Goal: Task Accomplishment & Management: Manage account settings

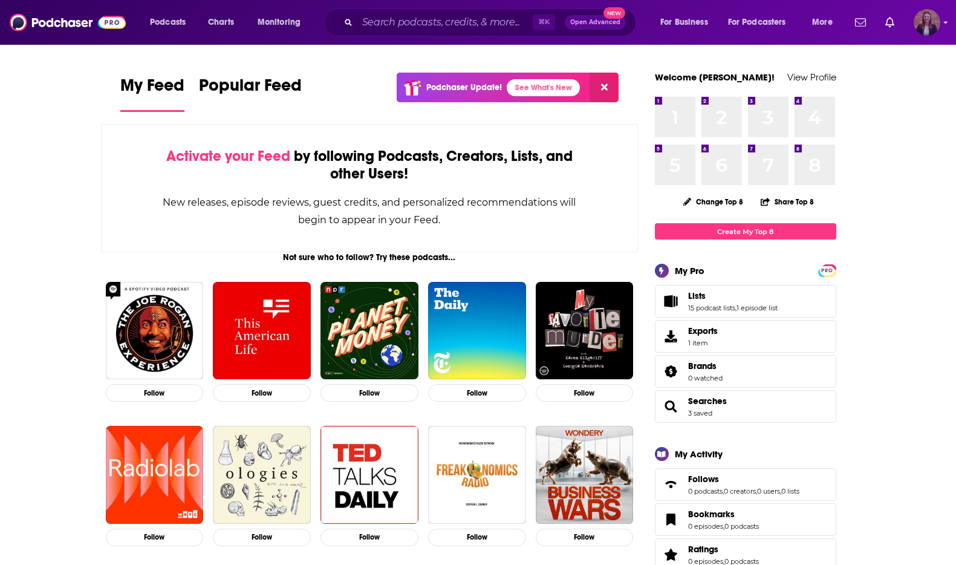
click at [922, 22] on img "Logged in as k_burns" at bounding box center [927, 22] width 27 height 27
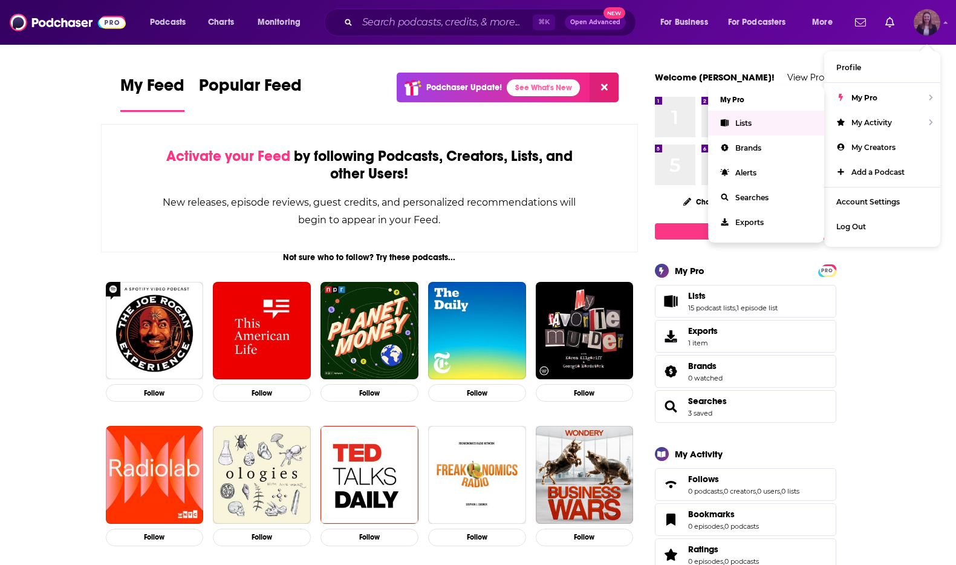
click at [744, 123] on span "Lists" at bounding box center [744, 123] width 16 height 9
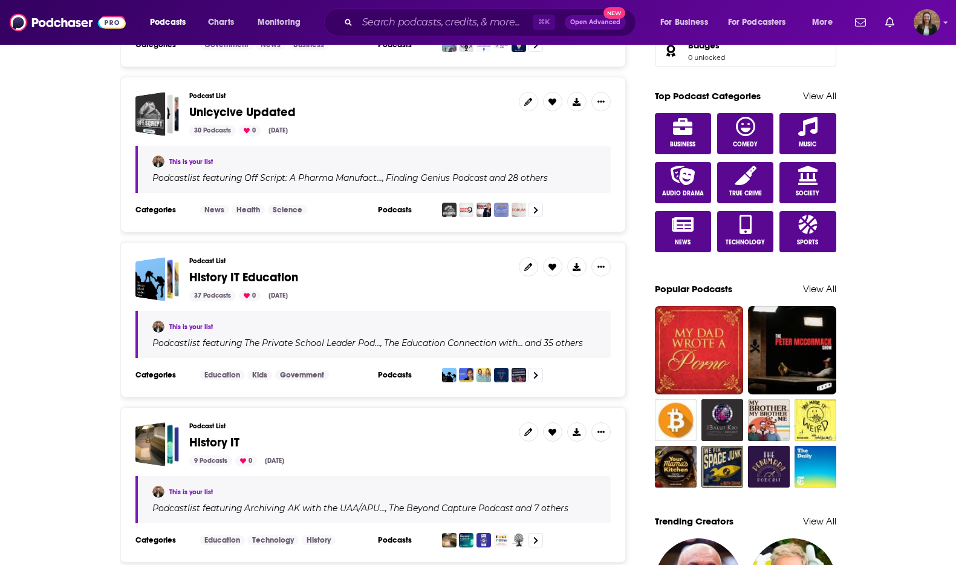
scroll to position [677, 0]
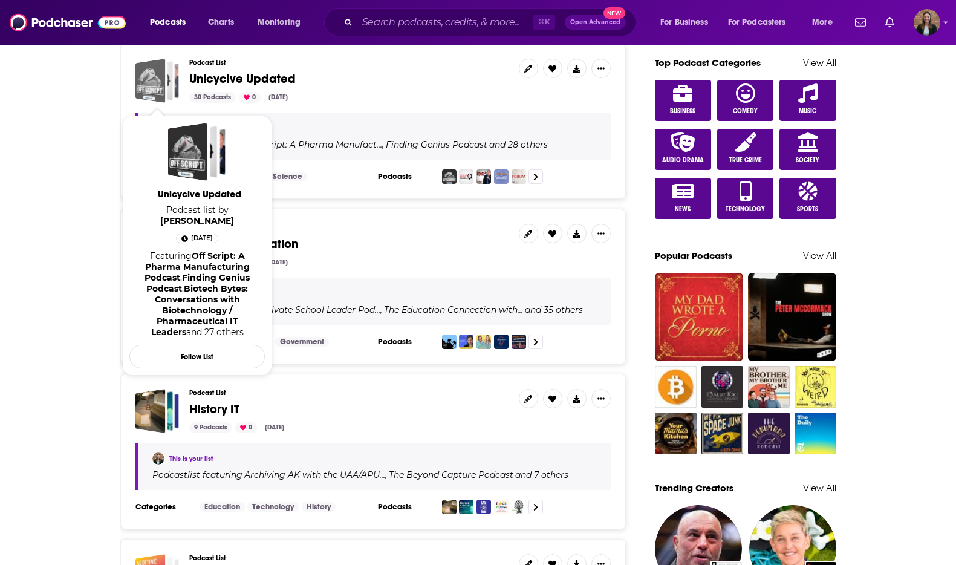
click at [162, 99] on div "Unicycive Updated" at bounding box center [150, 81] width 30 height 44
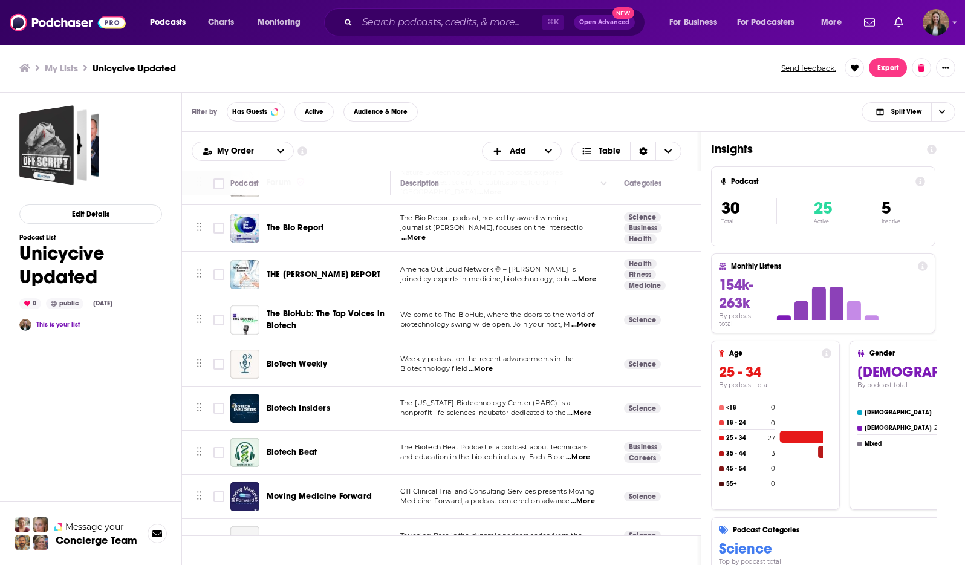
scroll to position [241, 0]
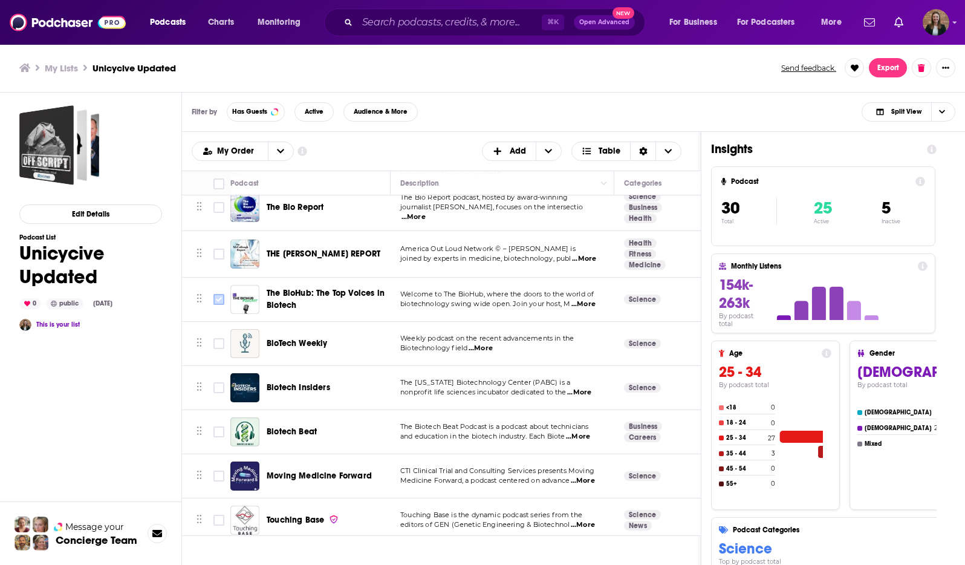
click at [220, 300] on input "Toggle select row" at bounding box center [219, 299] width 11 height 11
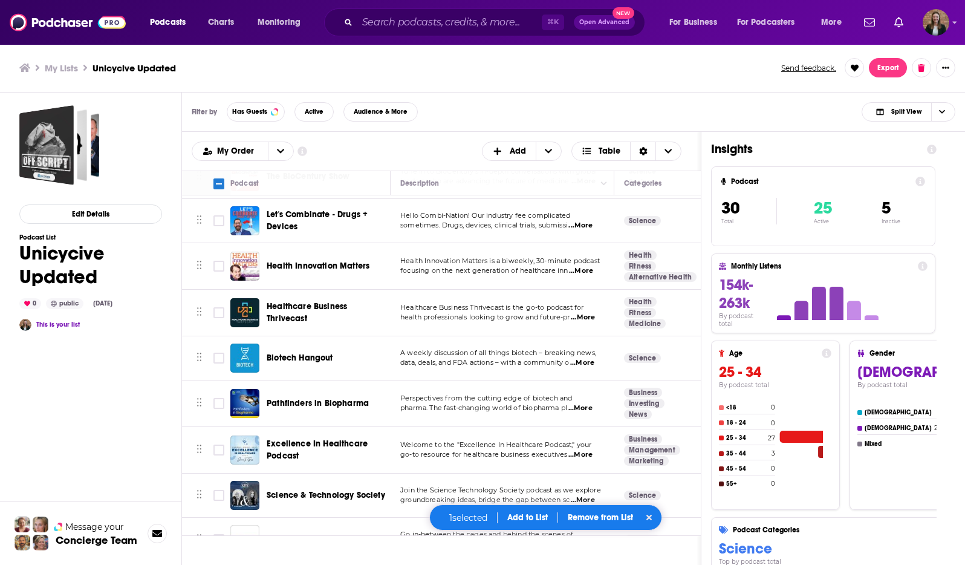
scroll to position [553, 0]
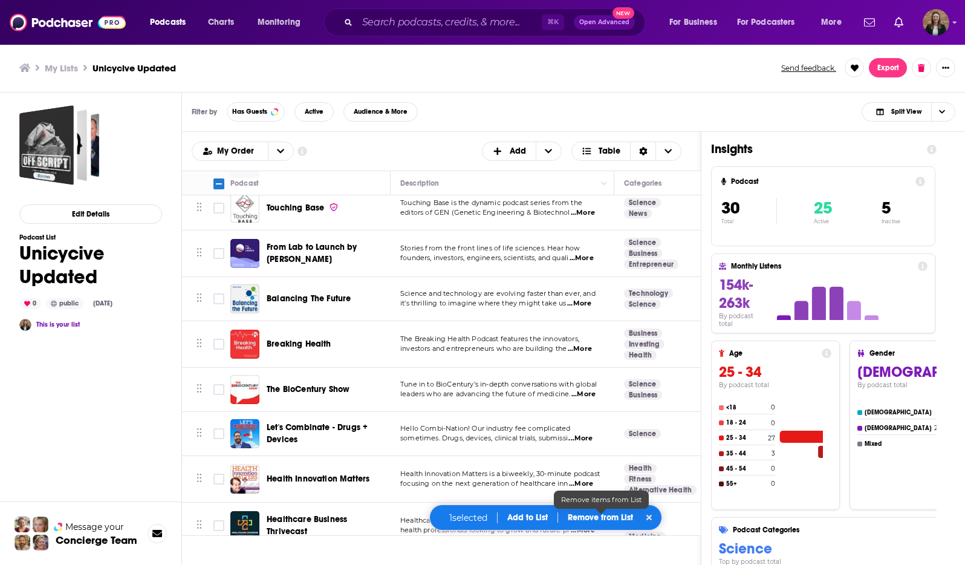
click at [603, 520] on p "Remove from List" at bounding box center [600, 517] width 65 height 10
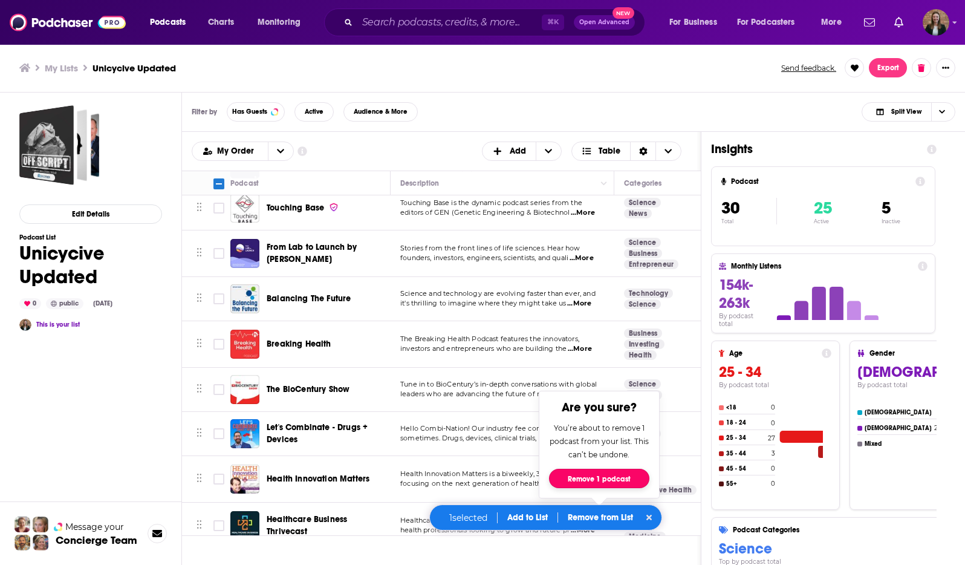
click at [604, 477] on button "Remove 1 podcast" at bounding box center [599, 478] width 100 height 19
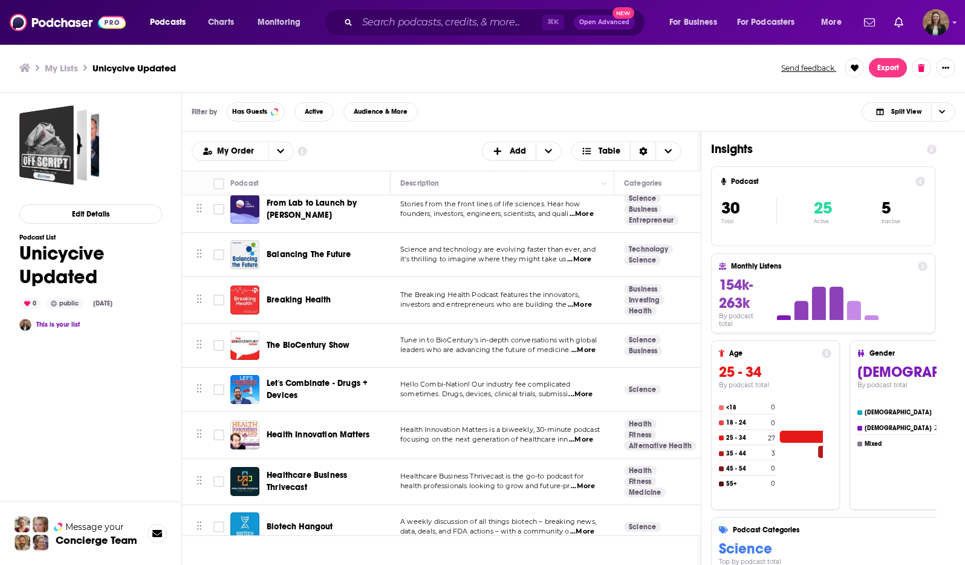
checkbox input "false"
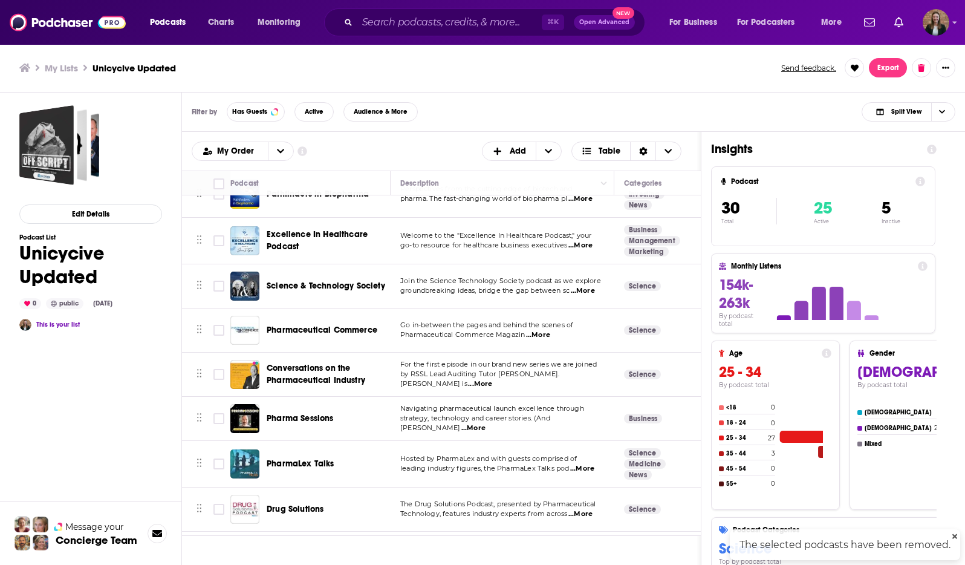
scroll to position [981, 0]
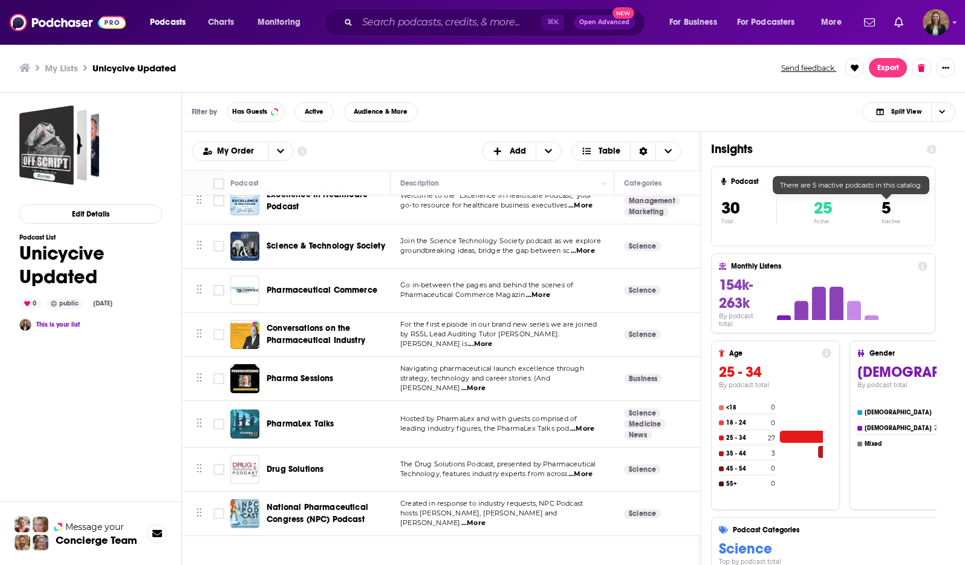
click at [885, 207] on span "5" at bounding box center [886, 208] width 9 height 21
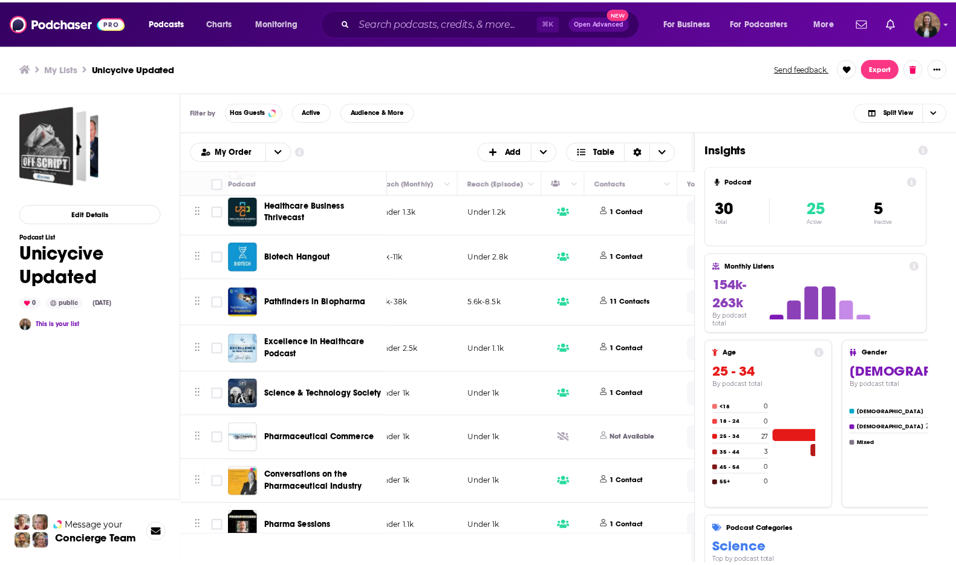
scroll to position [823, 384]
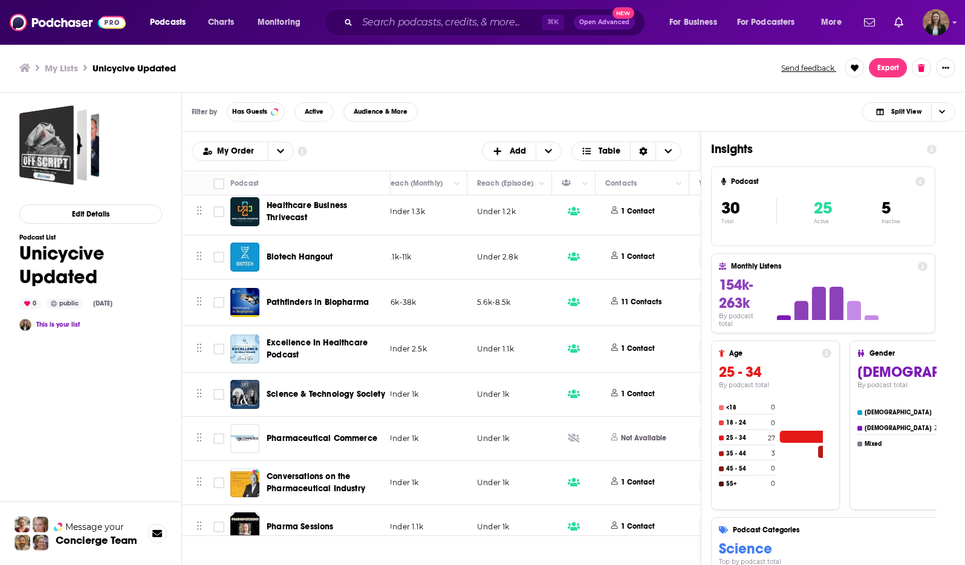
click at [286, 440] on span "Pharmaceutical Commerce" at bounding box center [322, 438] width 111 height 10
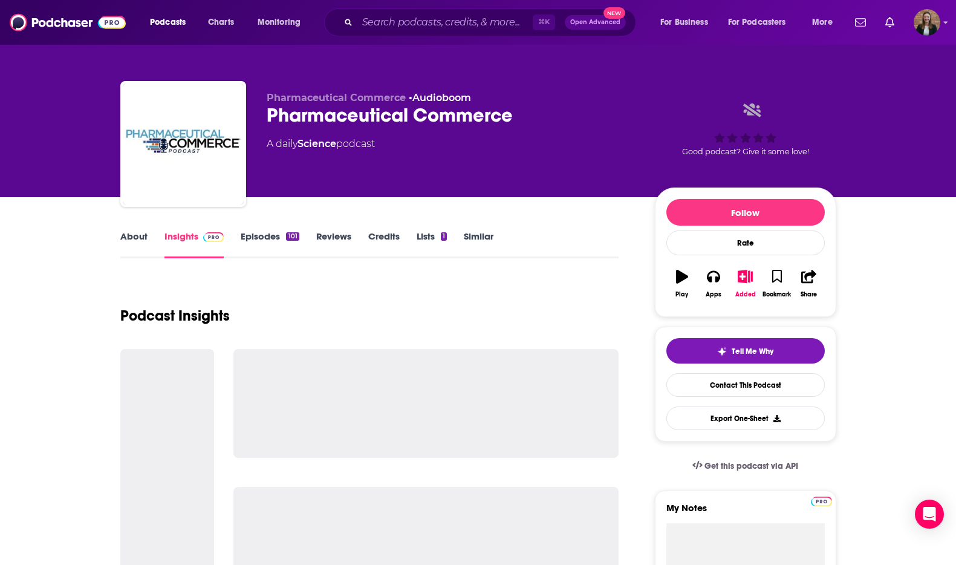
click at [273, 240] on link "Episodes 101" at bounding box center [270, 244] width 58 height 28
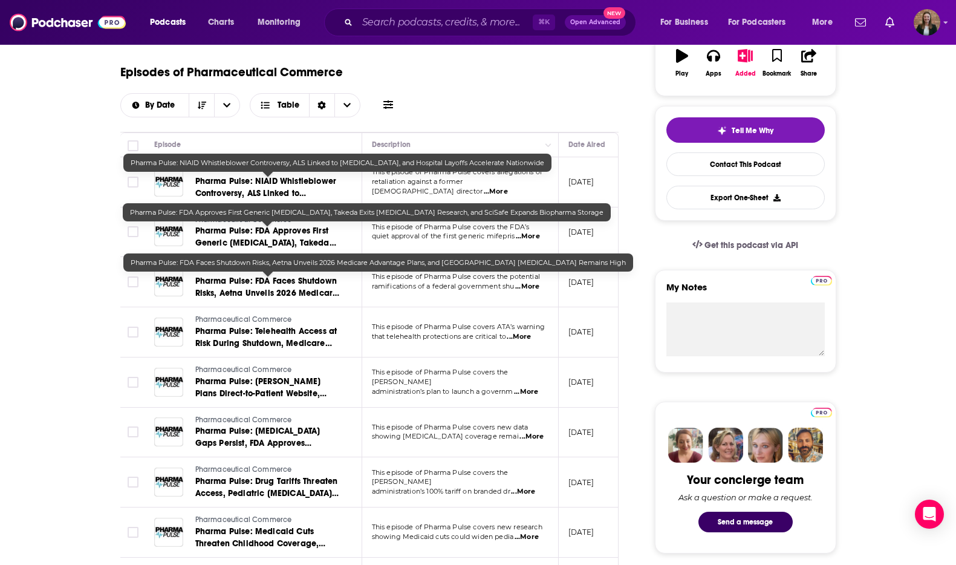
scroll to position [308, 0]
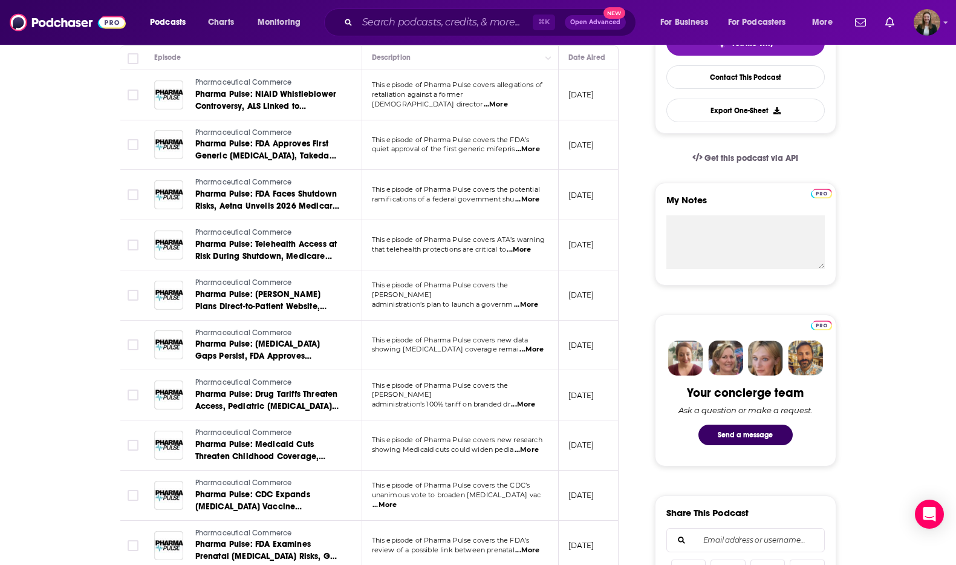
click at [530, 196] on span "...More" at bounding box center [527, 200] width 24 height 10
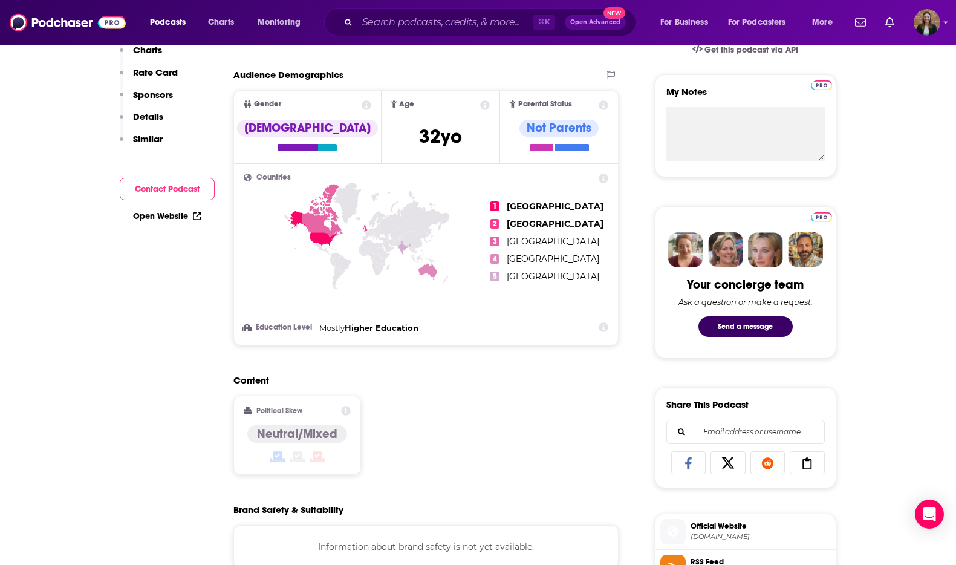
scroll to position [174, 0]
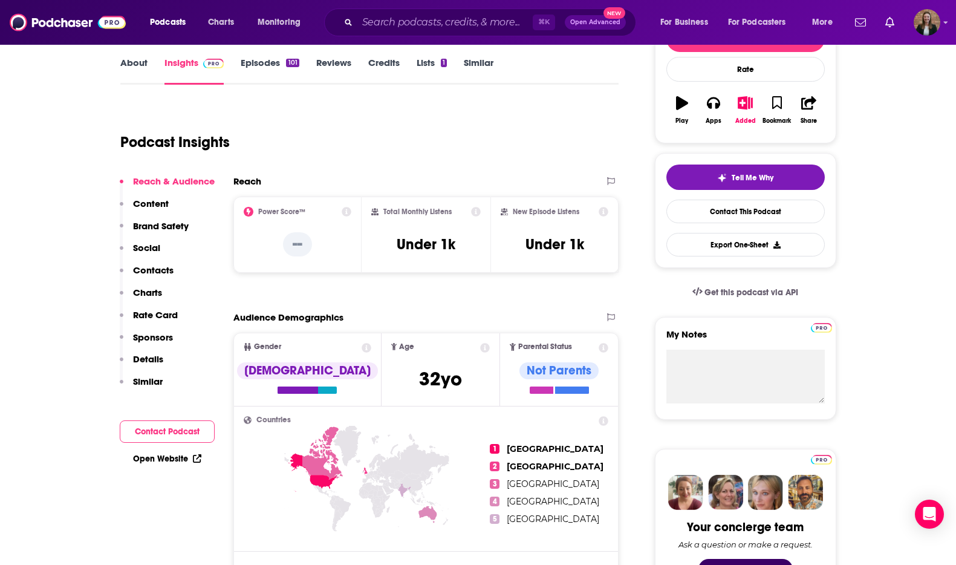
click at [278, 61] on link "Episodes 101" at bounding box center [270, 71] width 58 height 28
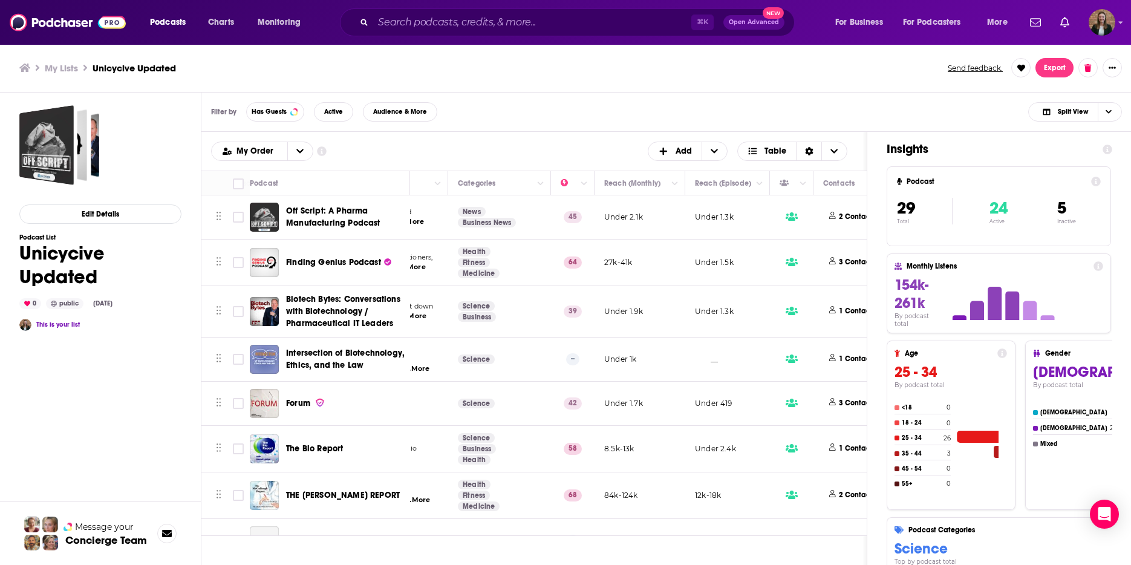
scroll to position [0, 187]
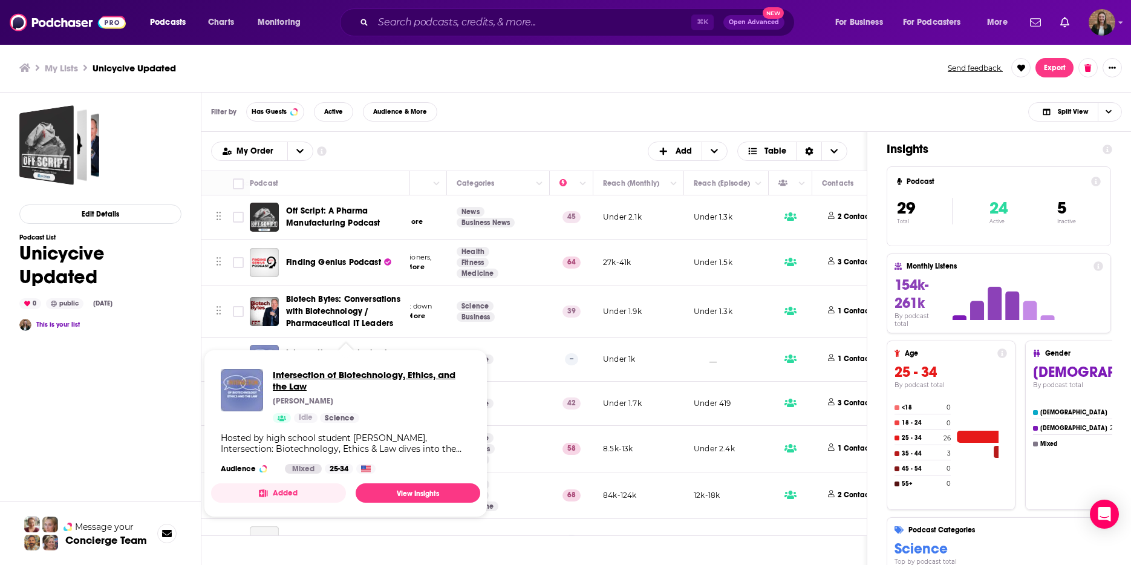
click at [340, 370] on span "Intersection of Biotechnology, Ethics, and the Law" at bounding box center [372, 380] width 198 height 23
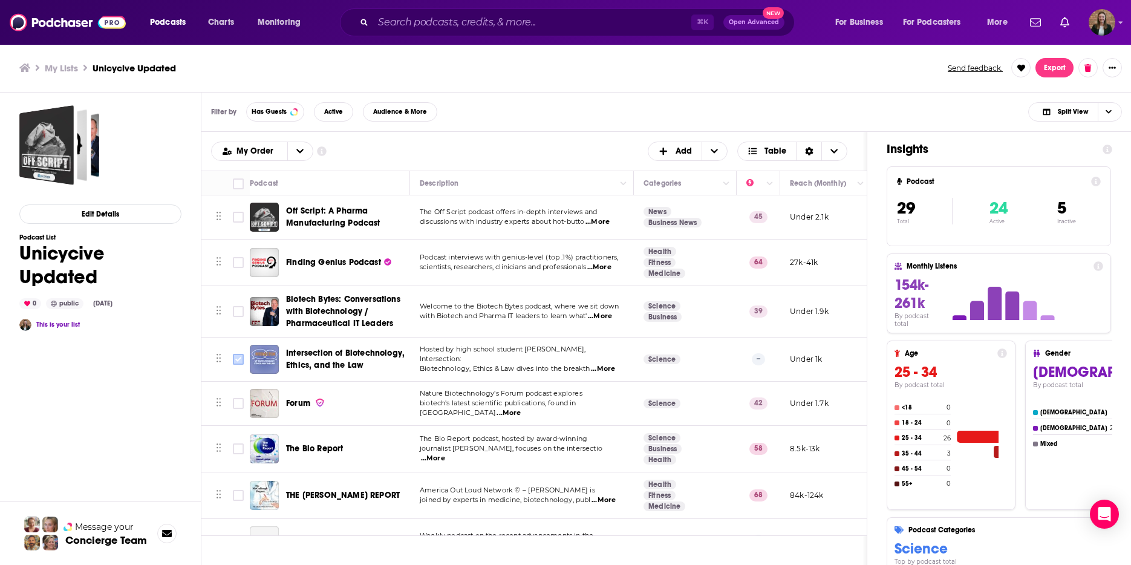
click at [237, 362] on input "Toggle select row" at bounding box center [238, 359] width 11 height 11
checkbox input "true"
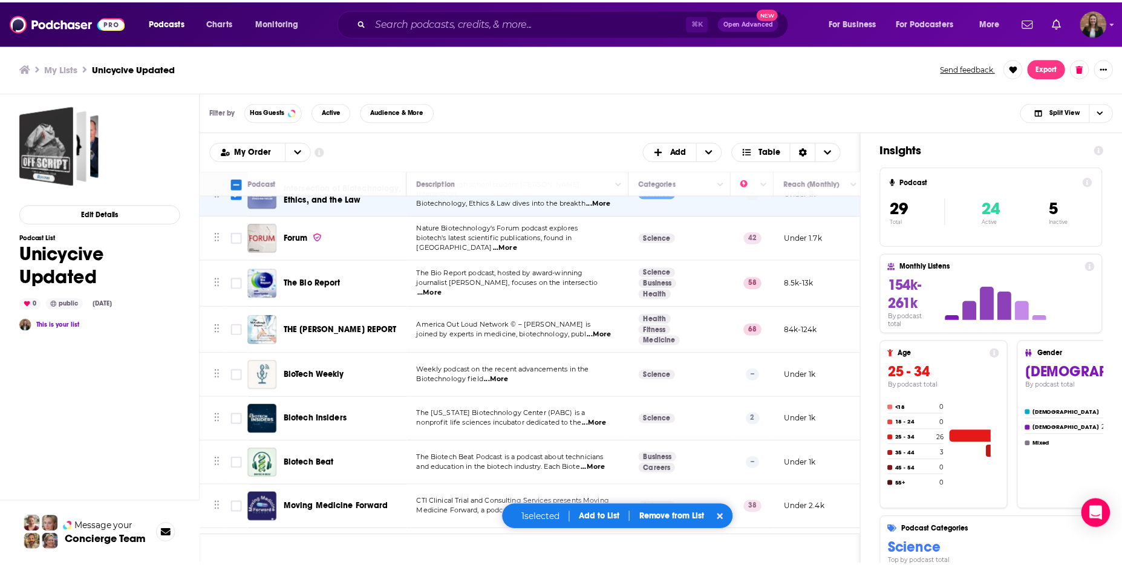
scroll to position [168, 0]
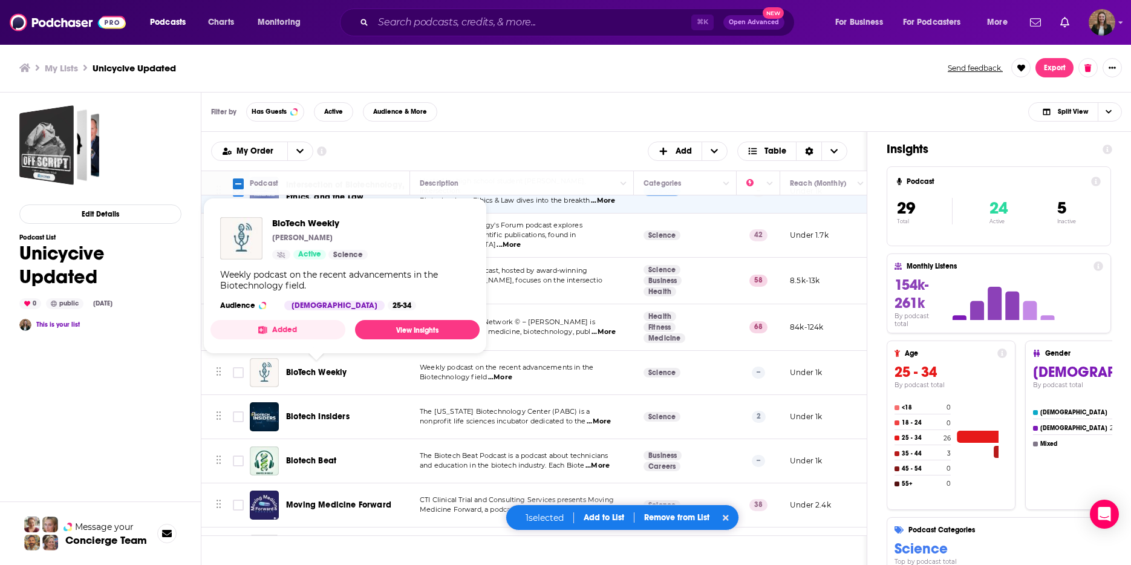
click at [306, 373] on span "BioTech Weekly" at bounding box center [316, 372] width 60 height 10
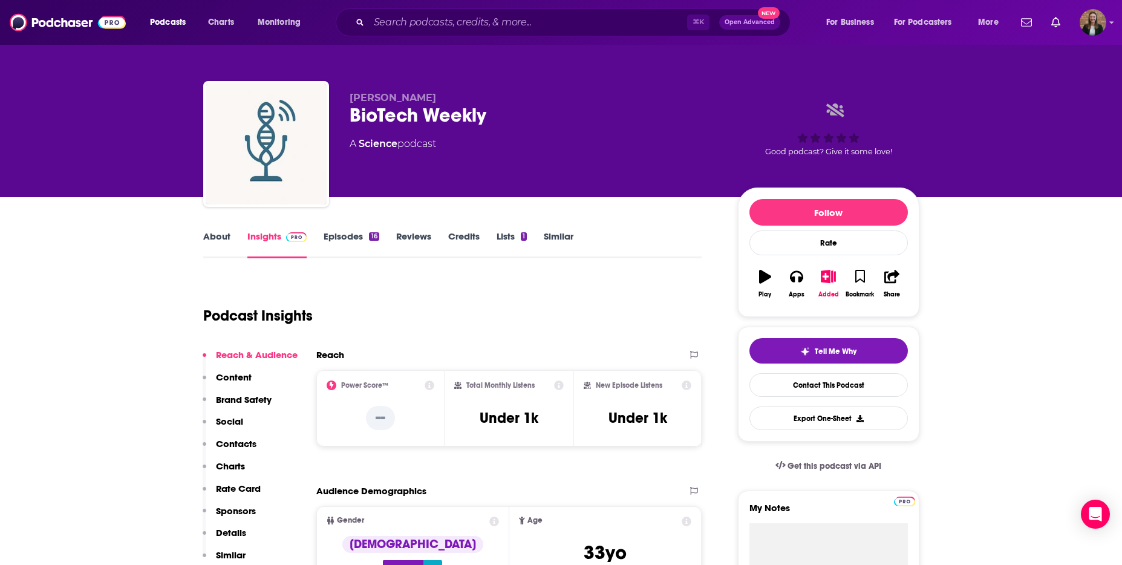
click at [350, 237] on link "Episodes 16" at bounding box center [351, 244] width 55 height 28
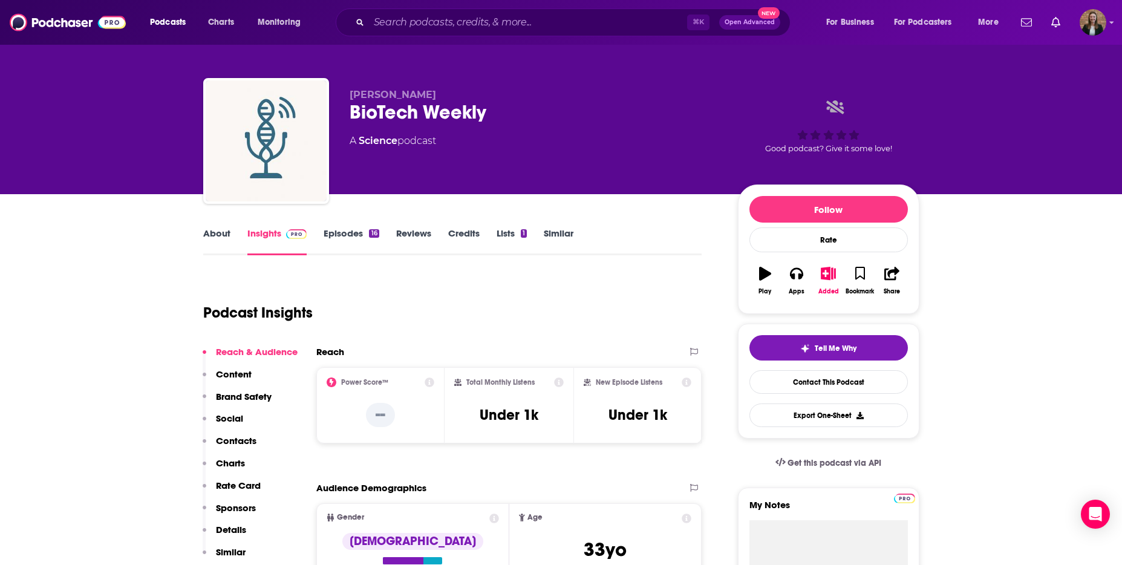
scroll to position [40, 0]
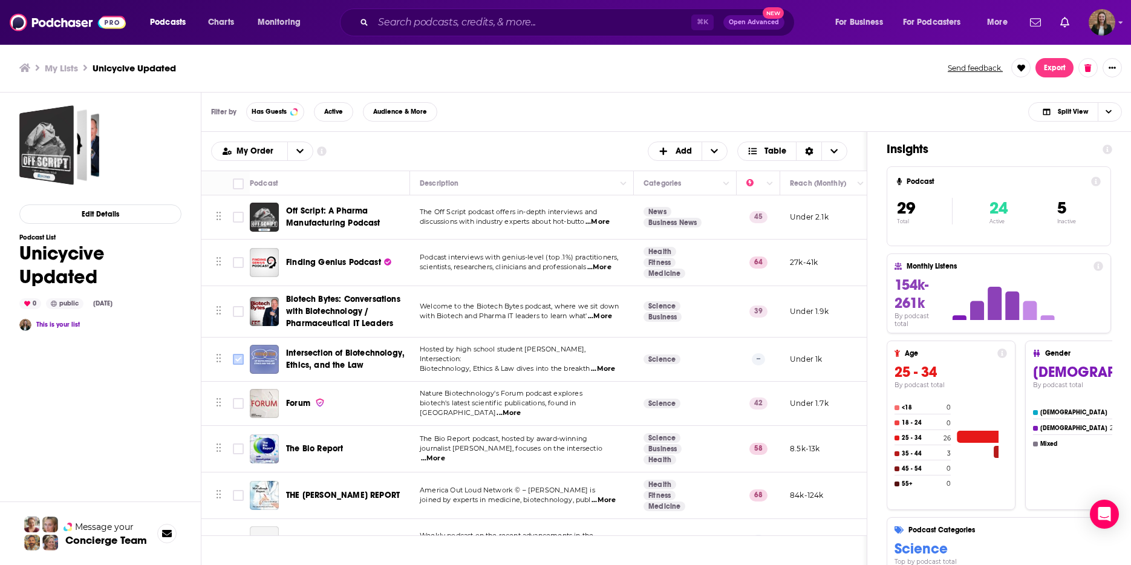
click at [240, 359] on input "Toggle select row" at bounding box center [238, 359] width 11 height 11
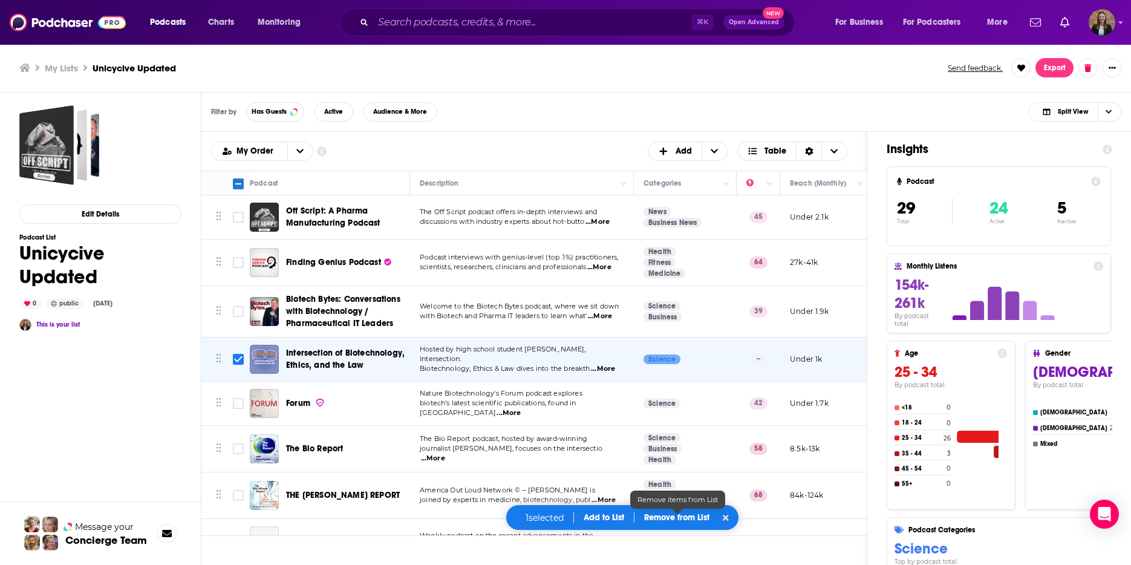
click at [668, 520] on p "Remove from List" at bounding box center [676, 517] width 65 height 10
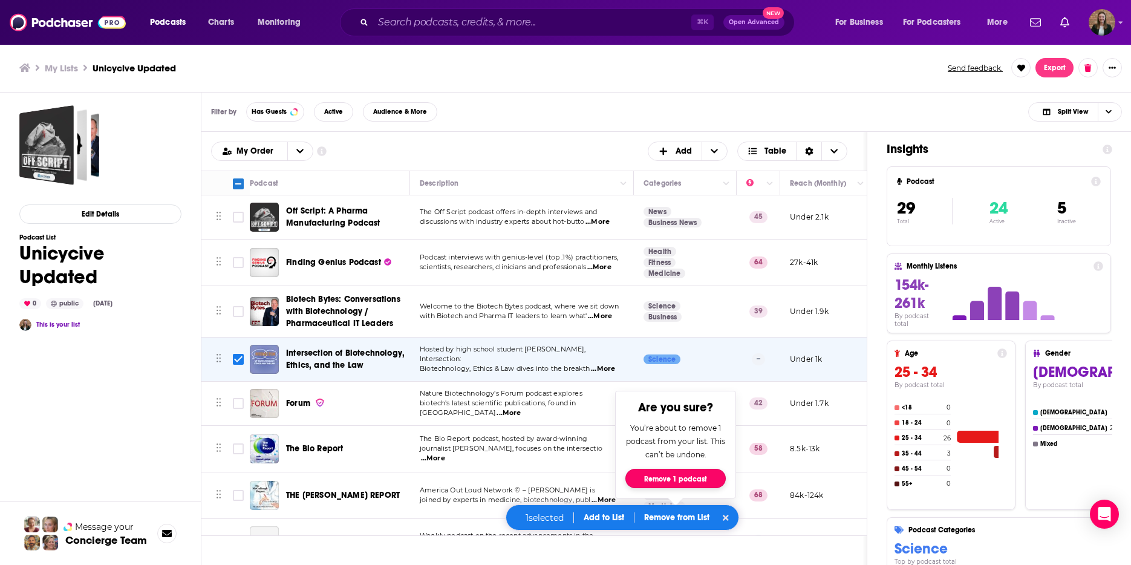
click at [677, 471] on button "Remove 1 podcast" at bounding box center [675, 478] width 100 height 19
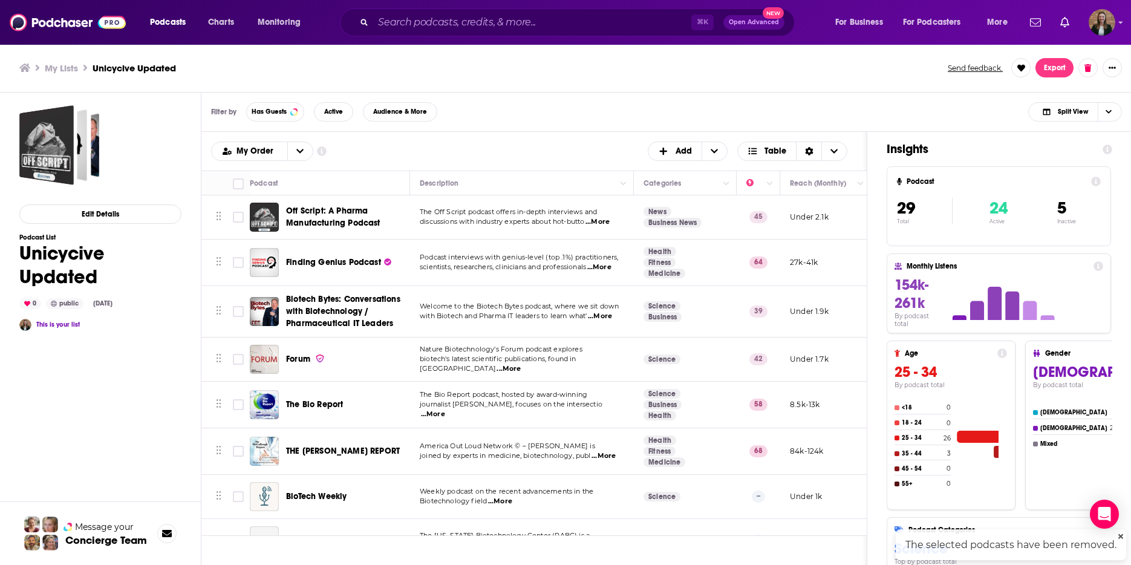
checkbox input "false"
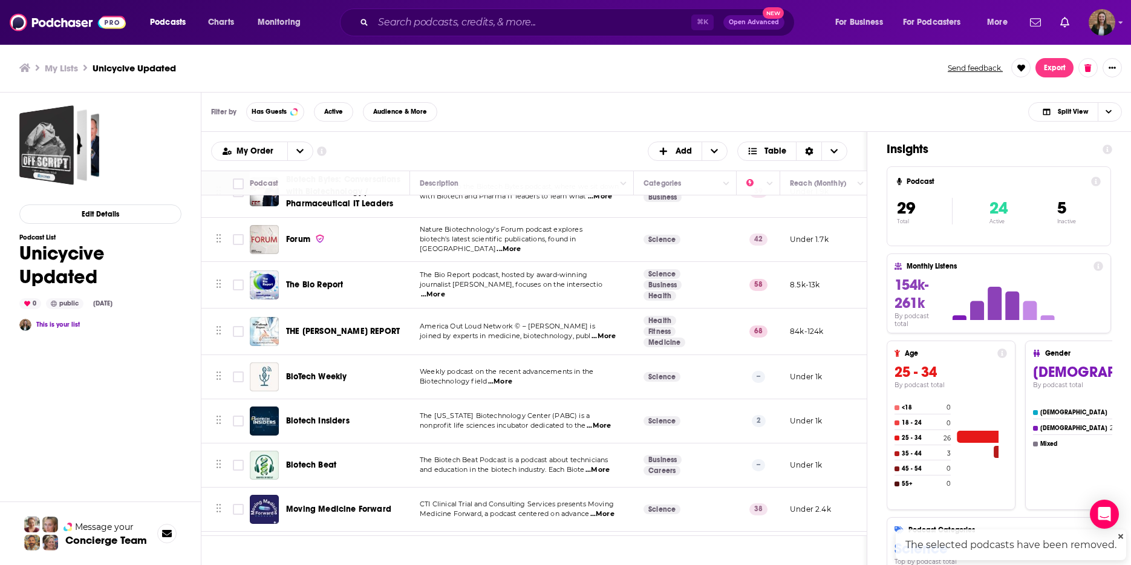
scroll to position [121, 0]
click at [241, 420] on input "Toggle select row" at bounding box center [238, 419] width 11 height 11
checkbox input "true"
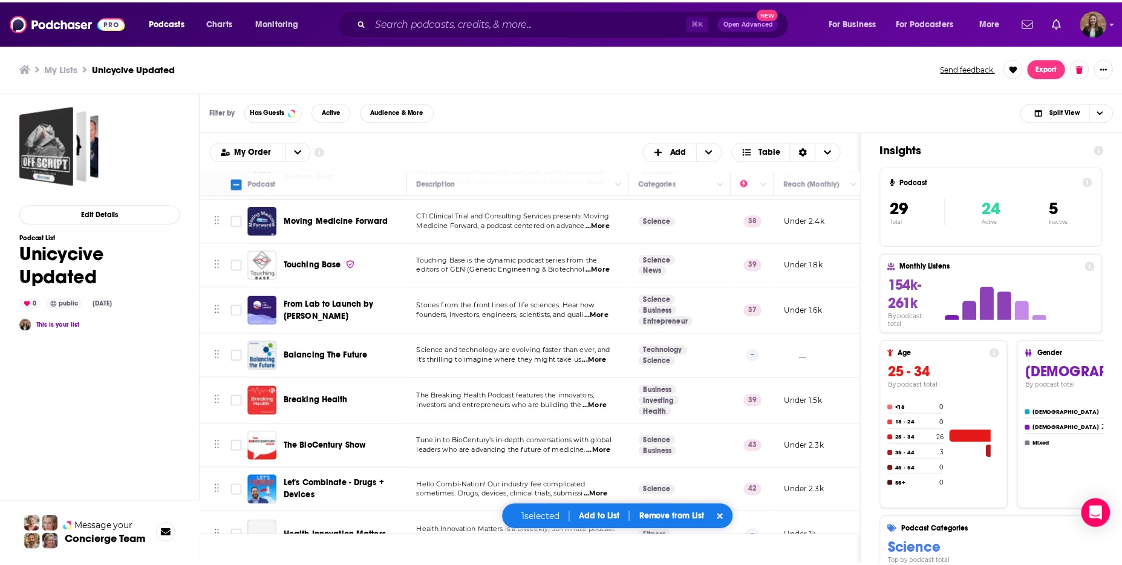
scroll to position [425, 0]
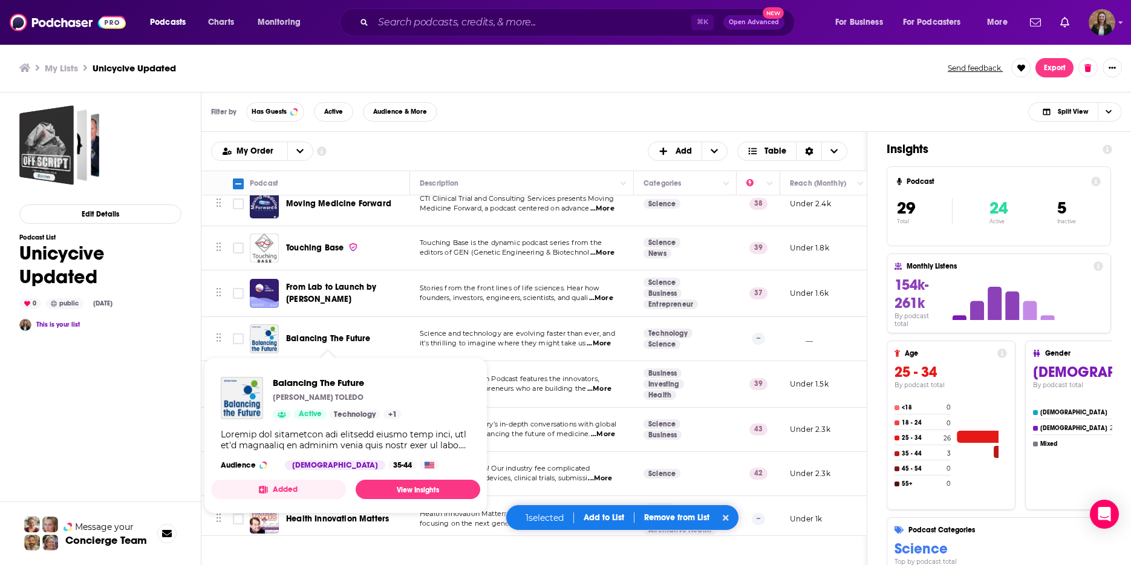
click at [336, 338] on span "Balancing The Future" at bounding box center [328, 338] width 84 height 10
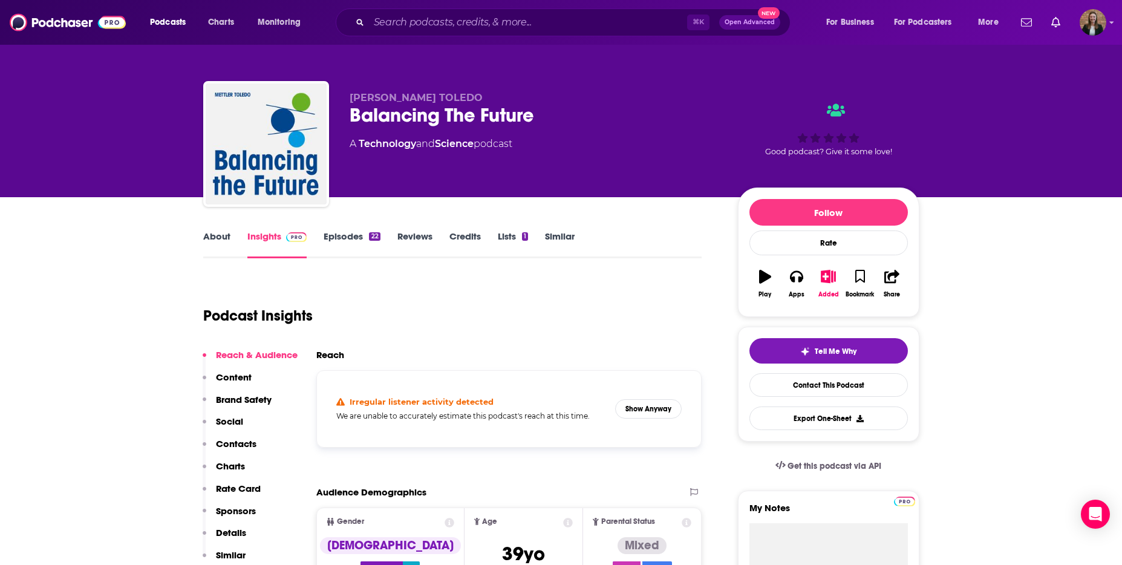
click at [345, 235] on link "Episodes 22" at bounding box center [352, 244] width 56 height 28
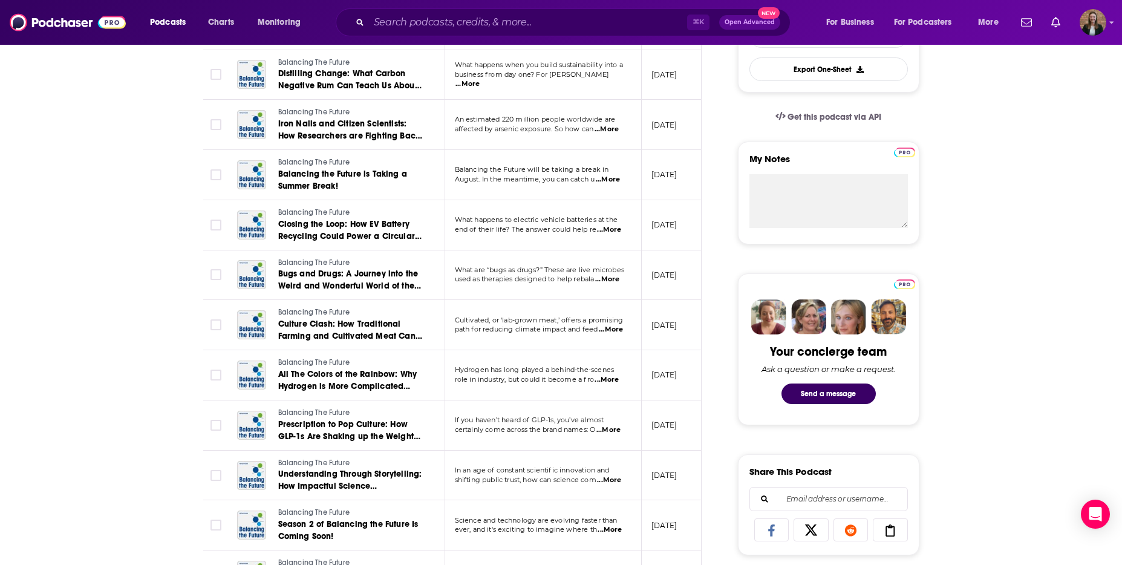
scroll to position [458, 0]
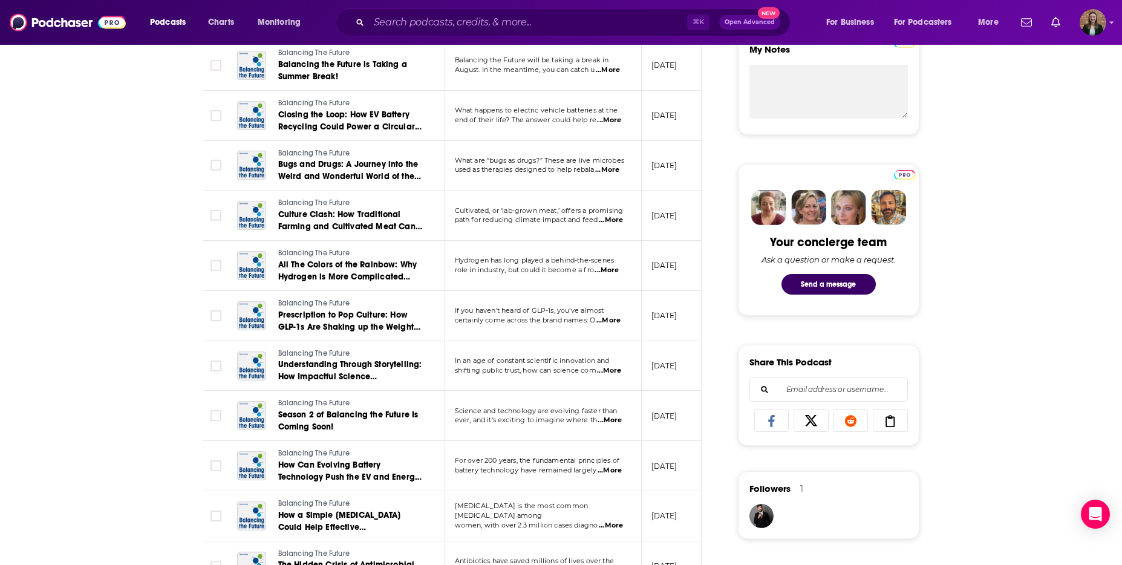
drag, startPoint x: 579, startPoint y: 482, endPoint x: 473, endPoint y: 488, distance: 106.6
click at [473, 488] on td "For over 200 years, the fundamental principles of battery technology have remai…" at bounding box center [543, 466] width 197 height 50
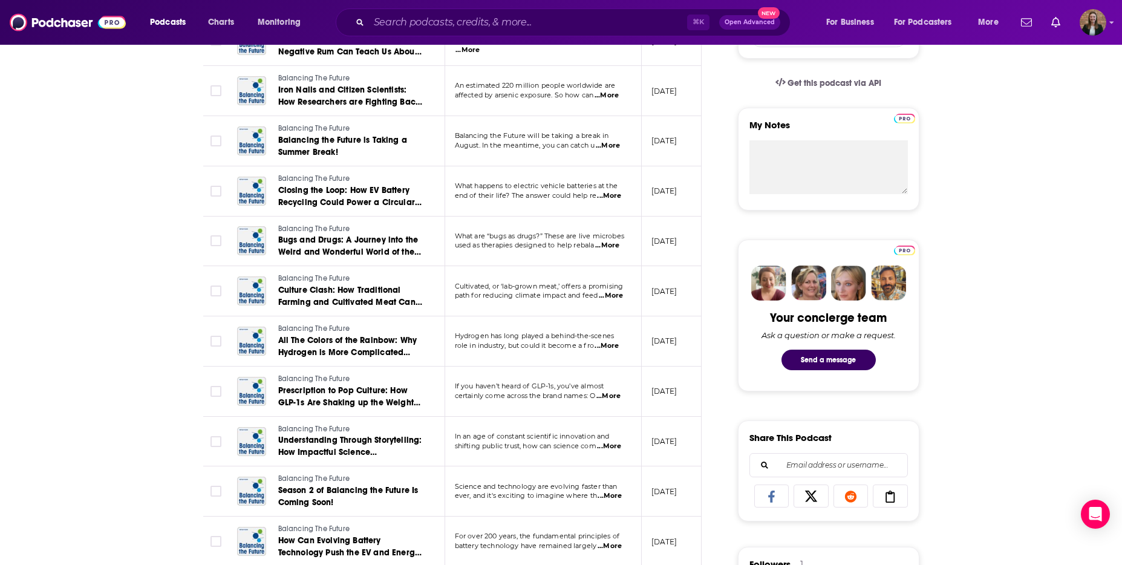
scroll to position [116, 0]
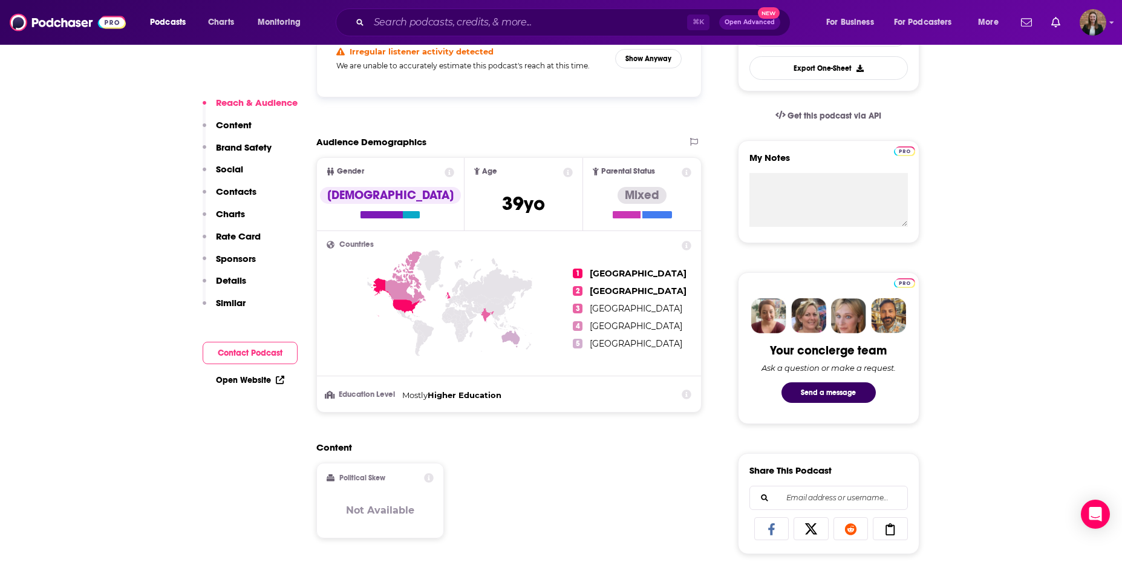
scroll to position [414, 0]
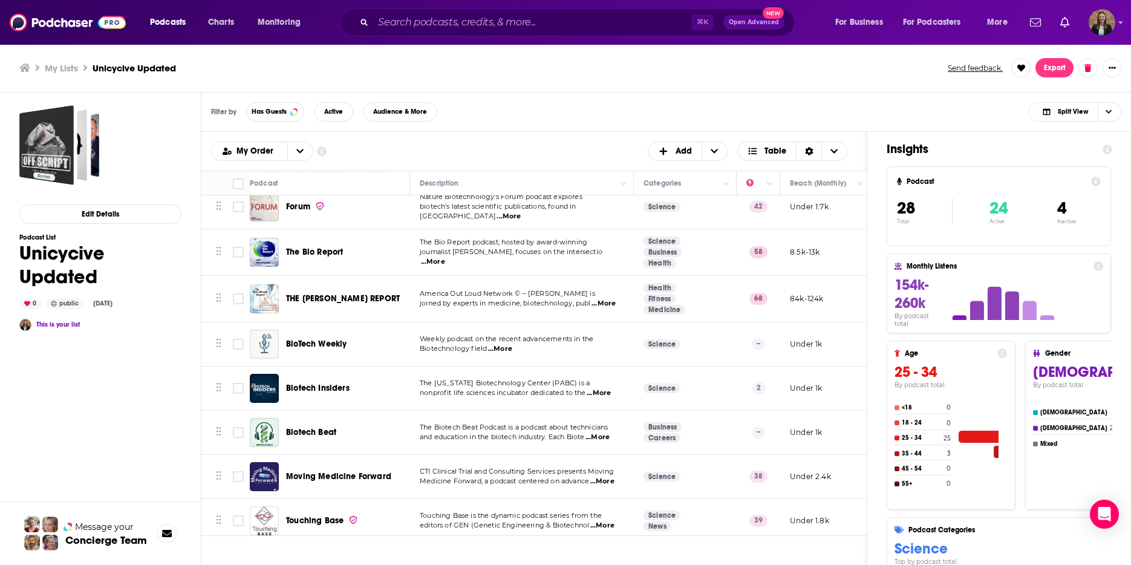
scroll to position [157, 0]
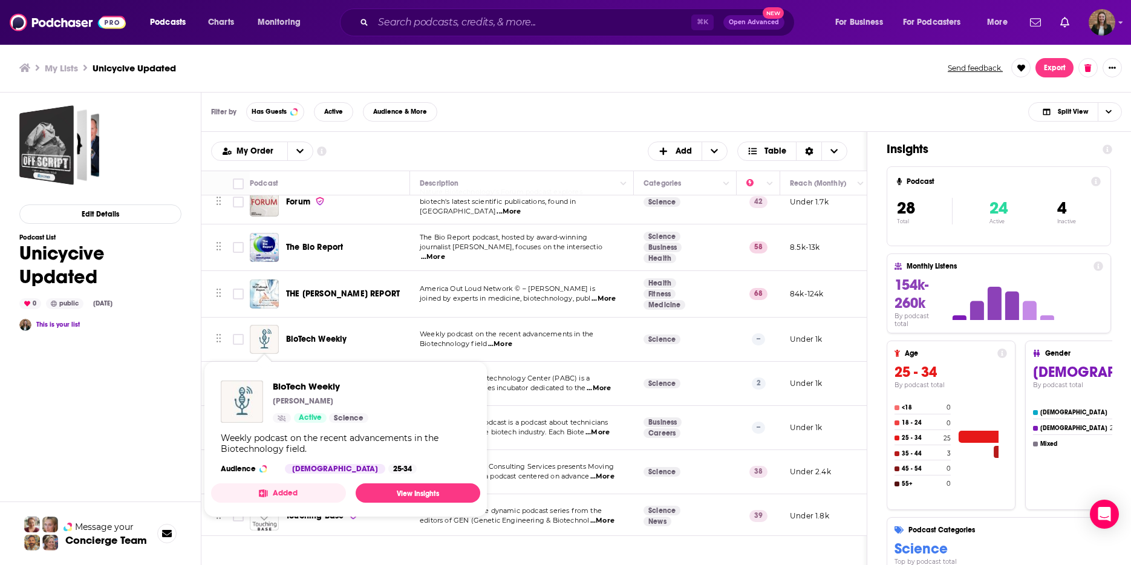
click at [160, 370] on div "Edit Details Podcast List Unicycive Updated 0 public [DATE] This is your list" at bounding box center [100, 382] width 162 height 555
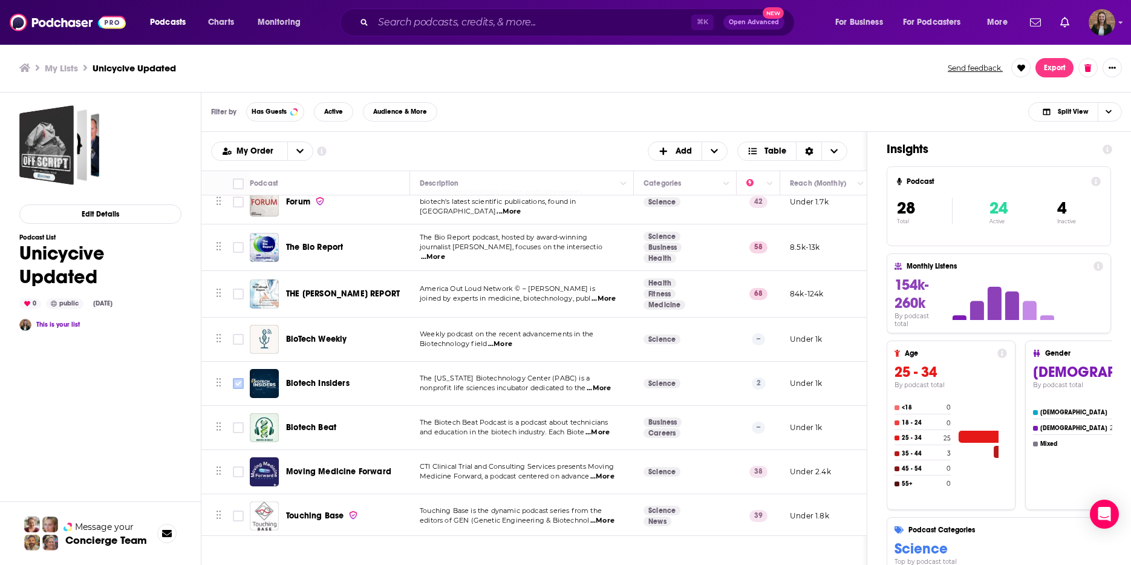
click at [237, 383] on input "Toggle select row" at bounding box center [238, 383] width 11 height 11
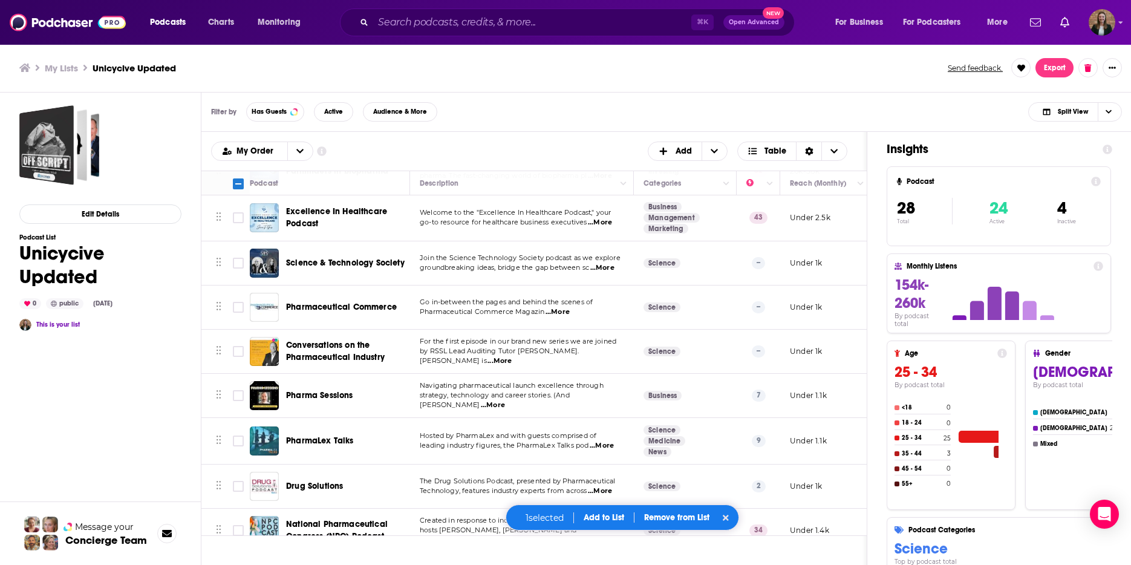
scroll to position [936, 0]
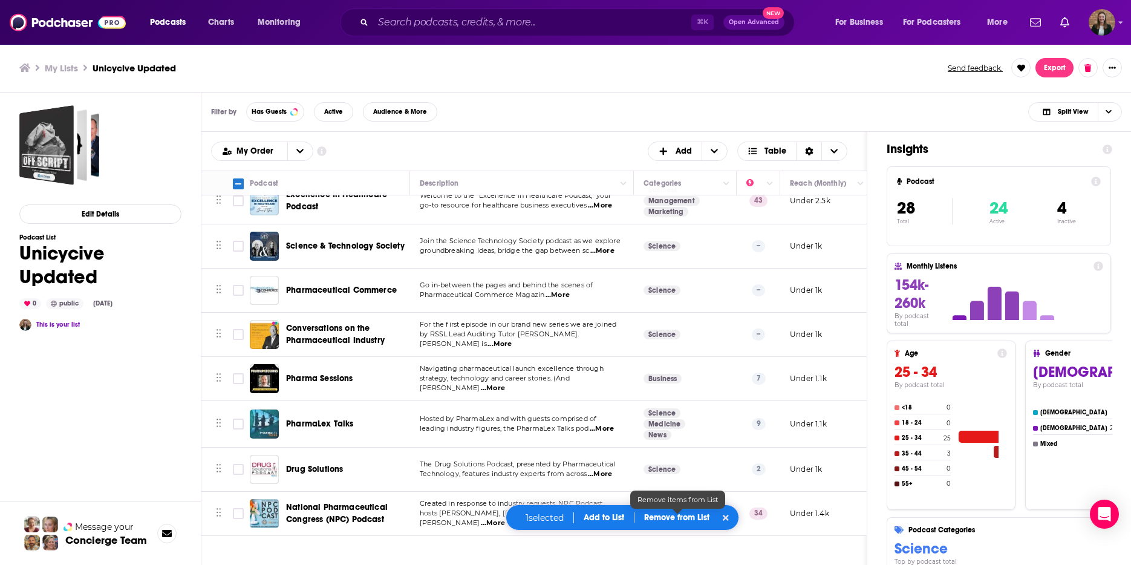
click at [676, 515] on p "Remove from List" at bounding box center [676, 517] width 65 height 10
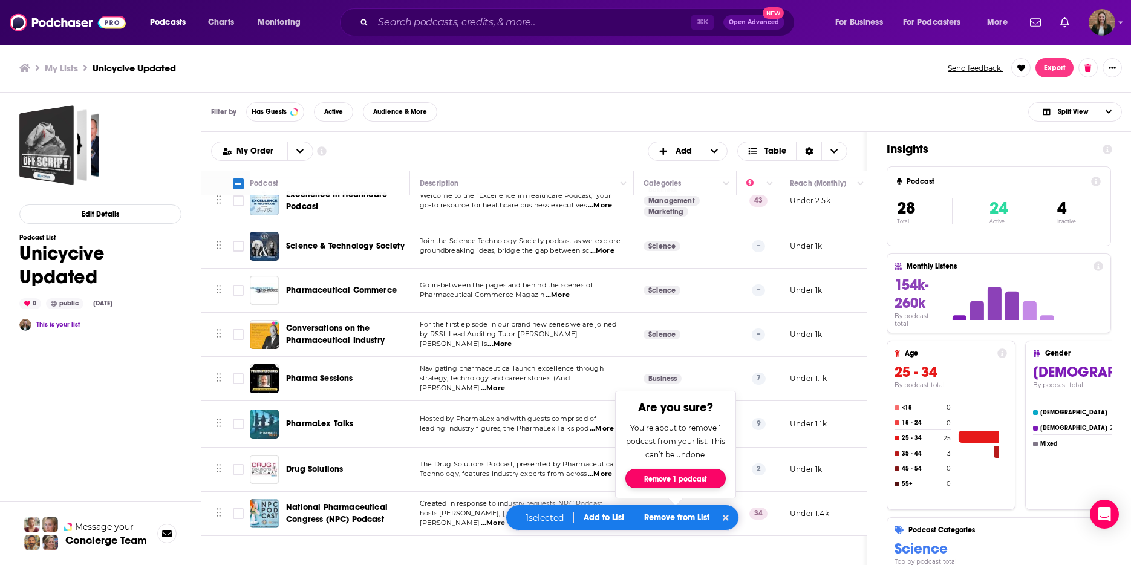
click at [668, 476] on button "Remove 1 podcast" at bounding box center [675, 478] width 100 height 19
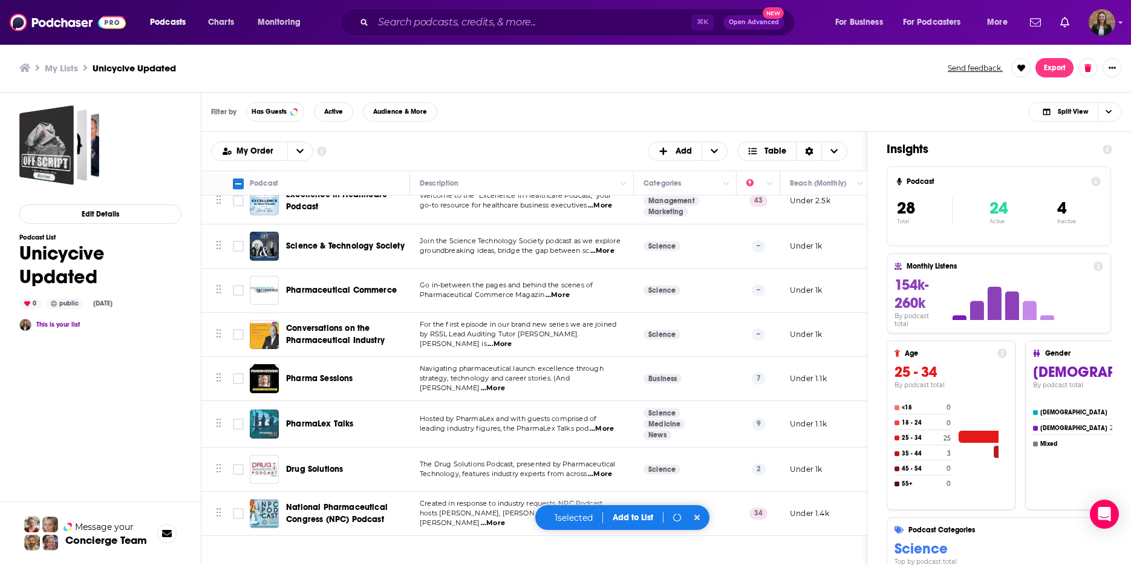
scroll to position [892, 0]
checkbox input "false"
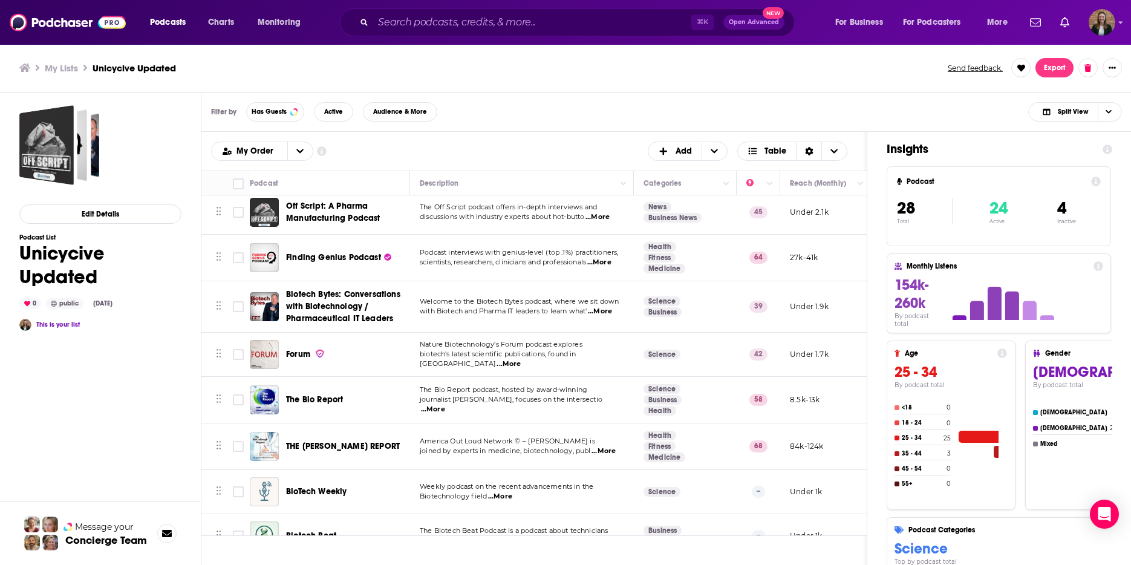
scroll to position [0, 0]
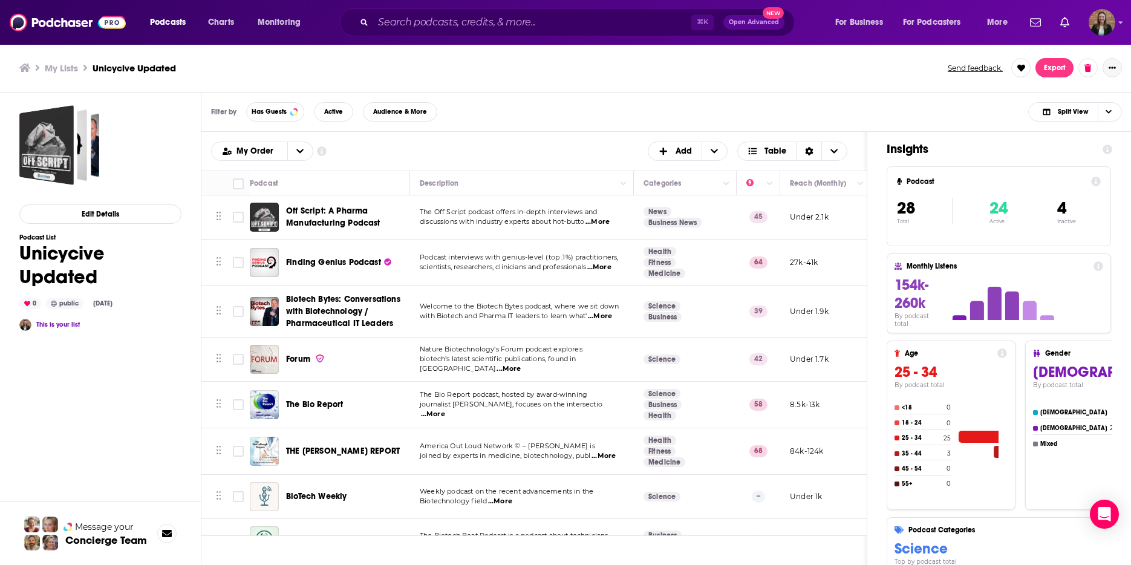
click at [956, 67] on icon "Show More Button" at bounding box center [1112, 68] width 7 height 2
click at [956, 181] on button "Share" at bounding box center [1071, 186] width 116 height 22
click at [956, 117] on icon "Show additional menu" at bounding box center [1117, 116] width 24 height 10
